Goal: Transaction & Acquisition: Book appointment/travel/reservation

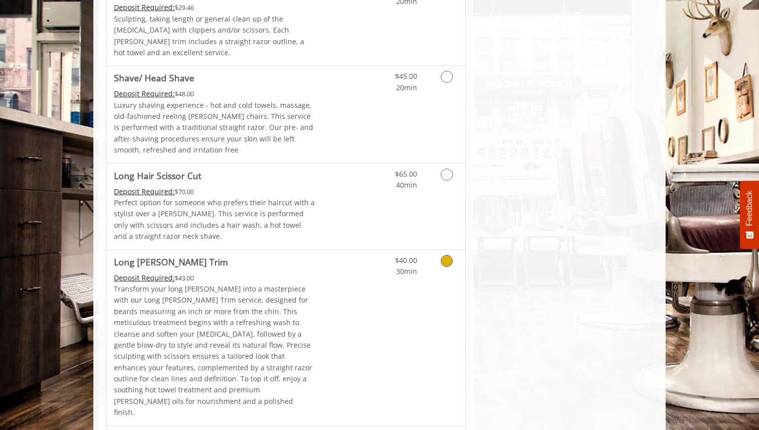
scroll to position [1331, 0]
click at [452, 168] on icon "Grooming services" at bounding box center [447, 174] width 12 height 12
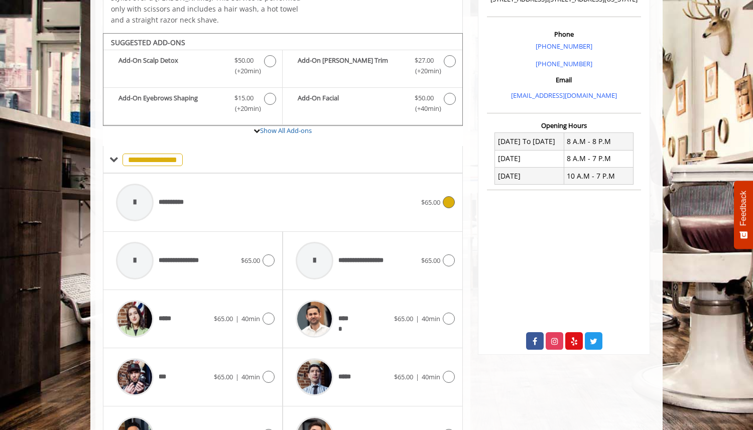
click at [445, 204] on icon at bounding box center [449, 202] width 12 height 12
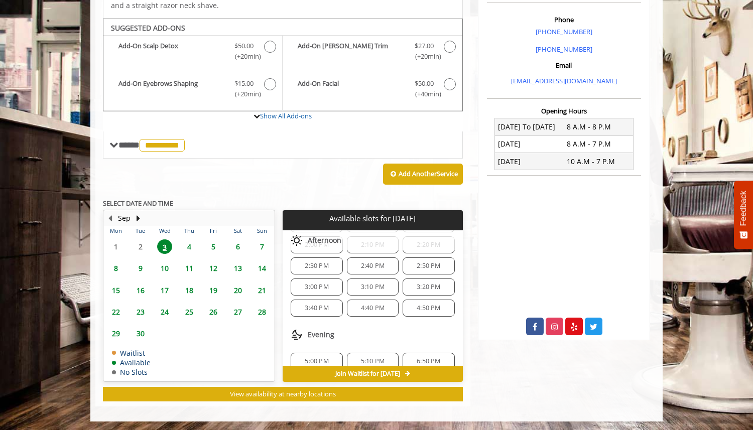
scroll to position [288, 0]
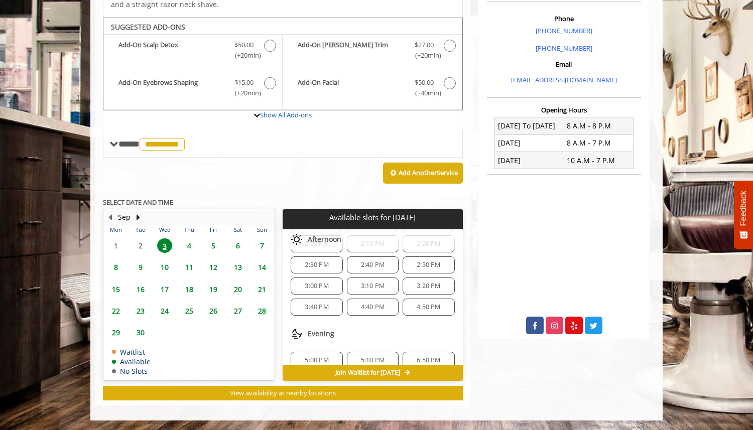
click at [387, 308] on span "4:40 PM" at bounding box center [372, 307] width 43 height 8
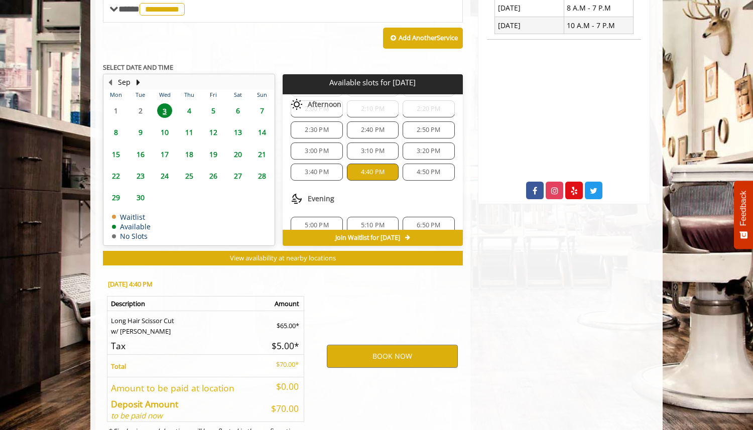
scroll to position [469, 0]
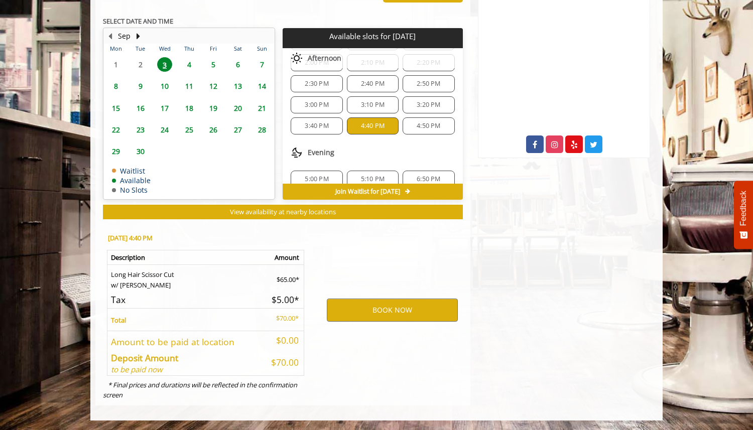
click at [317, 127] on span "3:40 PM" at bounding box center [317, 126] width 24 height 8
click at [348, 118] on div "4:40 PM" at bounding box center [373, 125] width 52 height 17
